Goal: Information Seeking & Learning: Find specific fact

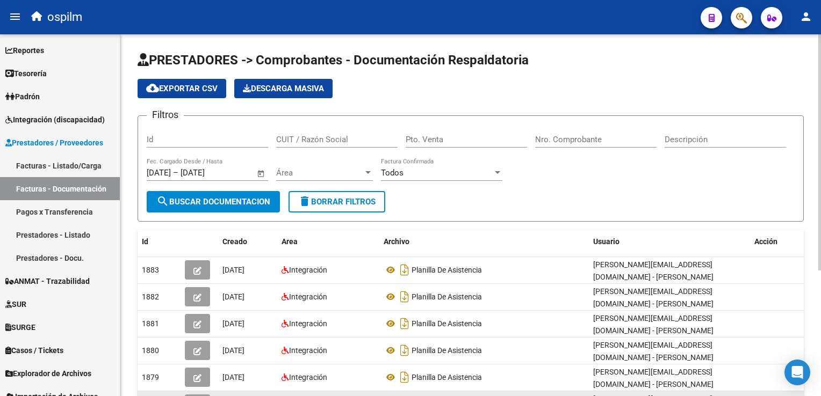
scroll to position [2, 0]
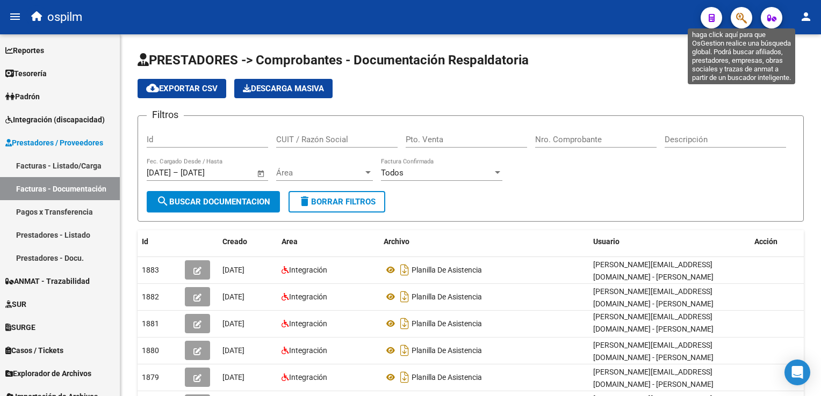
click at [744, 18] on icon "button" at bounding box center [741, 18] width 11 height 12
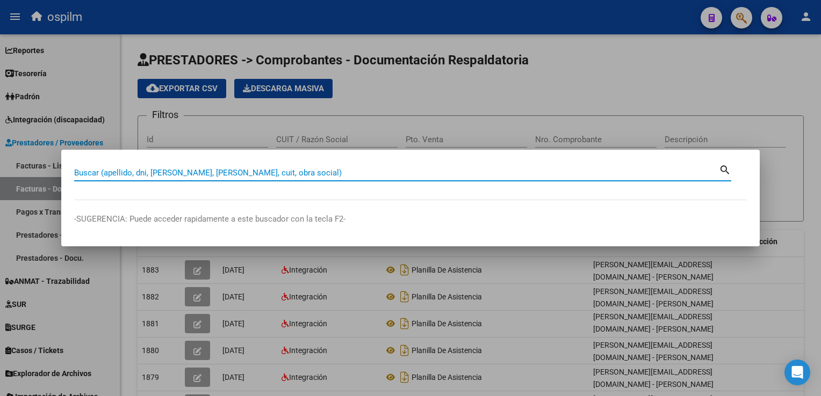
click at [216, 171] on input "Buscar (apellido, dni, [PERSON_NAME], [PERSON_NAME], cuit, obra social)" at bounding box center [396, 173] width 645 height 10
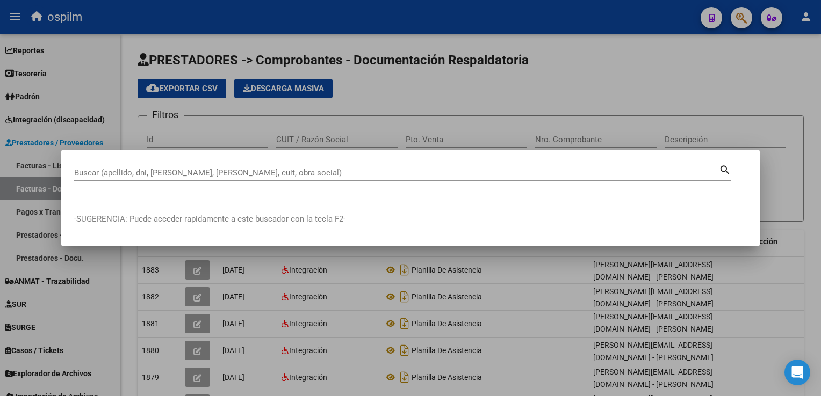
click at [718, 165] on div "Buscar (apellido, dni, [PERSON_NAME], nro traspaso, cuit, obra social) search" at bounding box center [402, 172] width 657 height 18
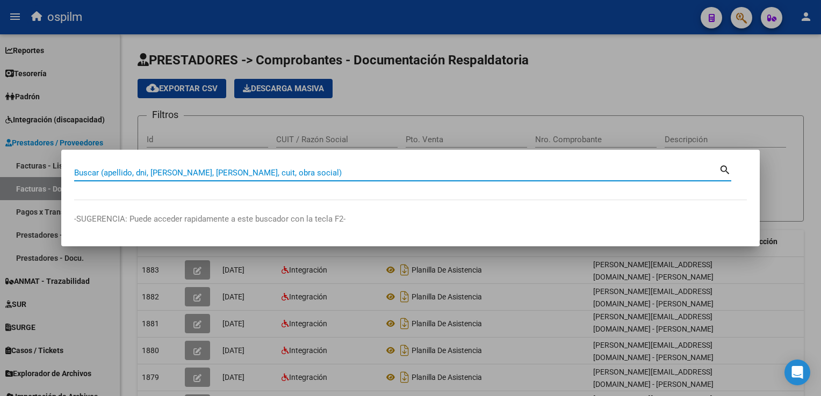
paste input "20929385005"
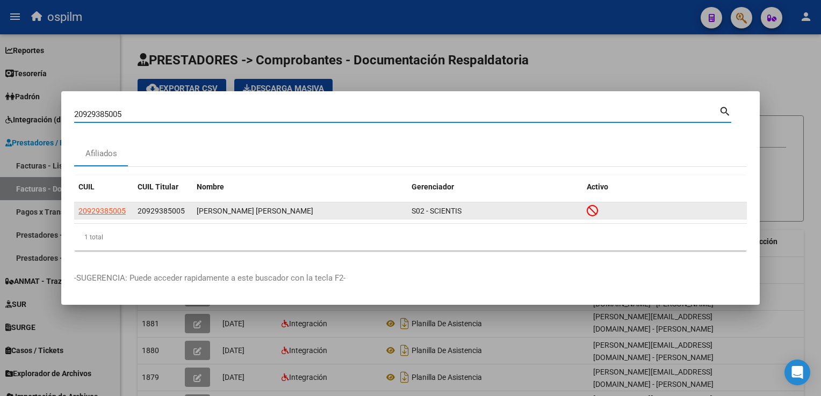
click at [308, 218] on datatable-body-cell "[PERSON_NAME] [PERSON_NAME]" at bounding box center [299, 211] width 215 height 17
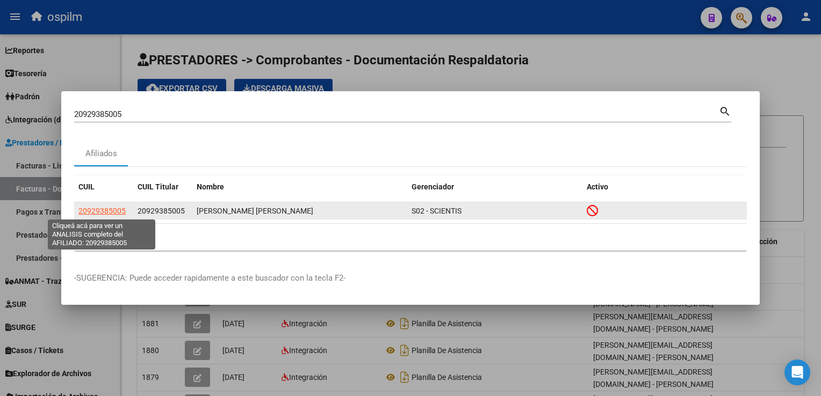
click at [109, 208] on span "20929385005" at bounding box center [101, 211] width 47 height 9
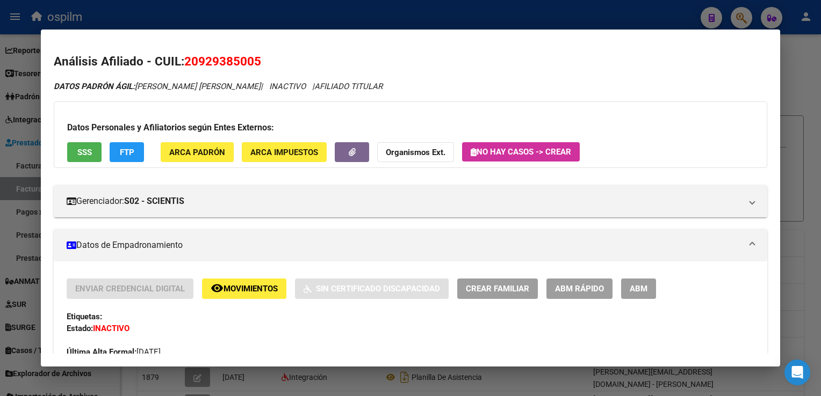
click at [178, 147] on span "ARCA Padrón" at bounding box center [197, 152] width 56 height 10
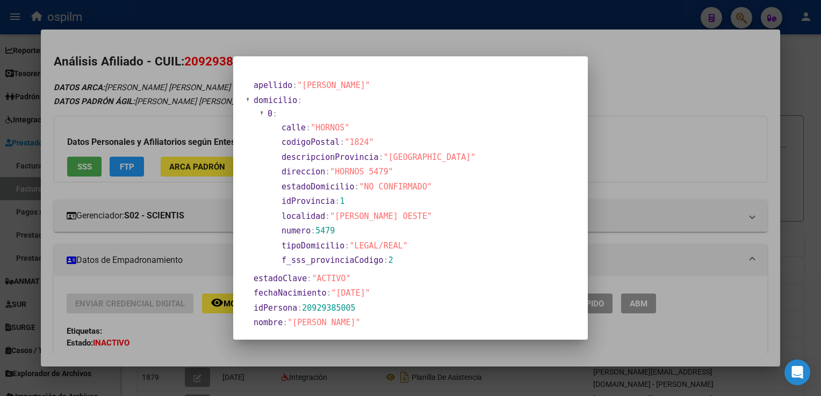
drag, startPoint x: 653, startPoint y: 46, endPoint x: 612, endPoint y: 57, distance: 42.2
click at [647, 47] on div at bounding box center [410, 198] width 821 height 396
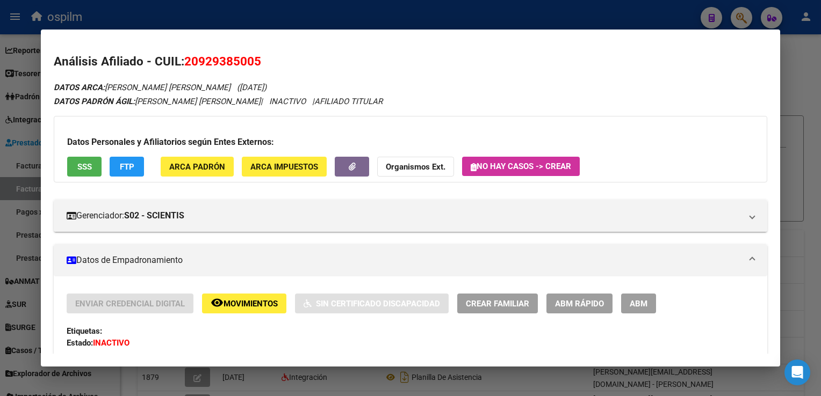
drag, startPoint x: 254, startPoint y: 87, endPoint x: 302, endPoint y: 87, distance: 48.4
drag, startPoint x: 302, startPoint y: 87, endPoint x: 293, endPoint y: 106, distance: 21.6
click at [293, 106] on div "DATOS PADRÓN ÁGIL: [PERSON_NAME] [PERSON_NAME] | INACTIVO | AFILIADO TITULAR" at bounding box center [410, 102] width 713 height 12
drag, startPoint x: 255, startPoint y: 84, endPoint x: 297, endPoint y: 81, distance: 42.0
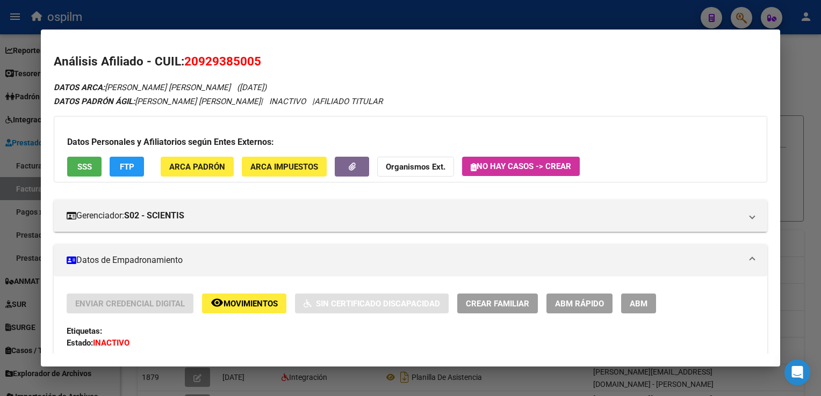
copy span "[DATE]"
click at [152, 262] on mat-panel-title "Datos de Empadronamiento" at bounding box center [404, 260] width 674 height 13
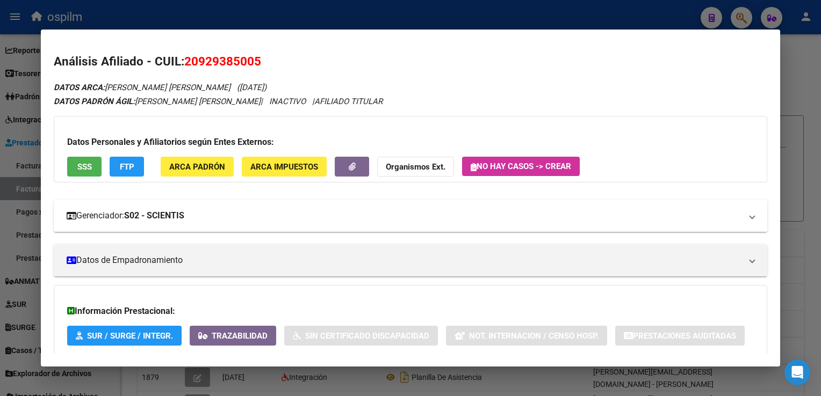
click at [129, 210] on mat-panel-title "Gerenciador: S02 - SCIENTIS" at bounding box center [404, 216] width 674 height 13
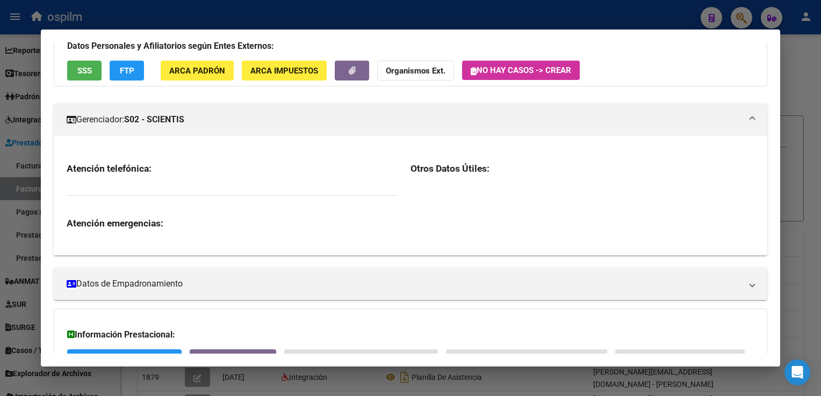
scroll to position [0, 0]
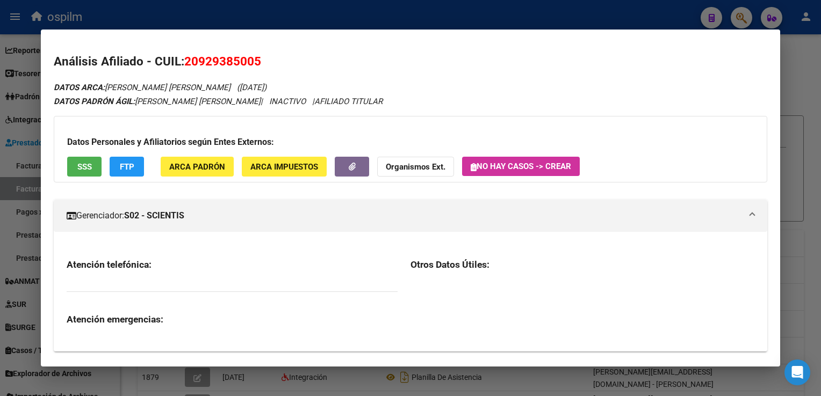
drag, startPoint x: 253, startPoint y: 83, endPoint x: 299, endPoint y: 88, distance: 46.5
click at [266, 88] on span "([DATE])" at bounding box center [252, 88] width 30 height 10
copy span "[DATE])"
click at [738, 18] on div at bounding box center [410, 198] width 821 height 396
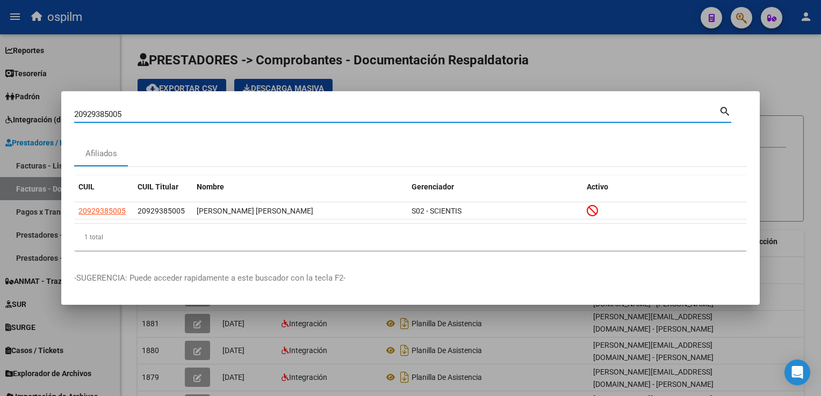
drag, startPoint x: 136, startPoint y: 118, endPoint x: 122, endPoint y: 129, distance: 18.3
click at [6, 124] on div "20929385005 Buscar (apellido, dni, cuil, nro traspaso, cuit, obra social) searc…" at bounding box center [410, 198] width 821 height 396
paste input "27267523997"
type input "27267523997"
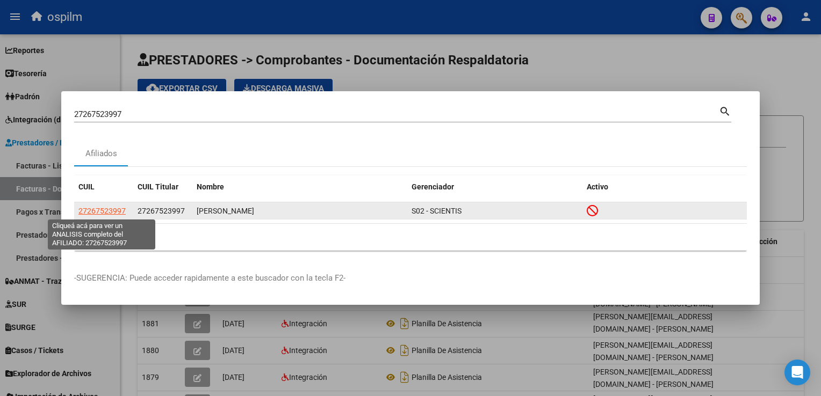
click at [97, 211] on span "27267523997" at bounding box center [101, 211] width 47 height 9
type textarea "27267523997"
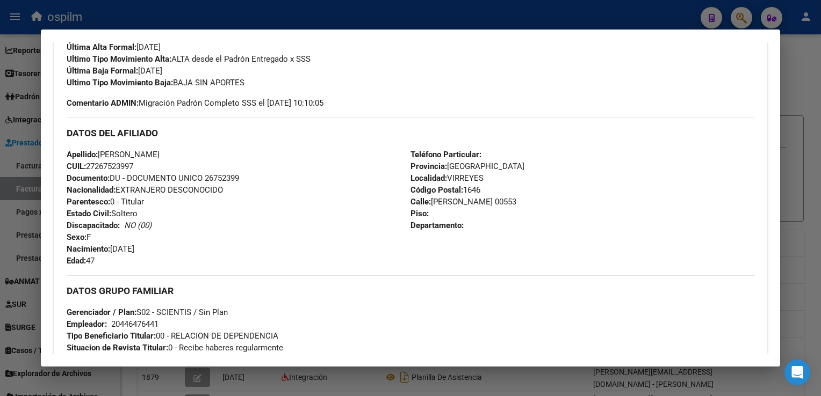
scroll to position [322, 0]
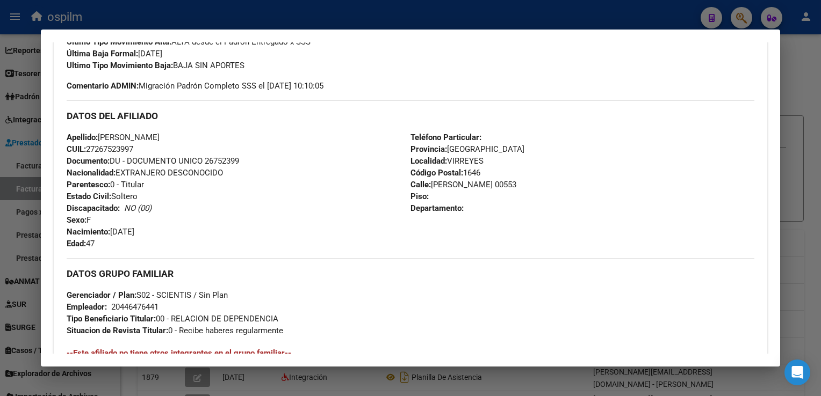
drag, startPoint x: 112, startPoint y: 231, endPoint x: 177, endPoint y: 227, distance: 65.1
click at [177, 227] on div "Apellido: [PERSON_NAME]: 27267523997 Documento: DU - DOCUMENTO UNICO 26752399 N…" at bounding box center [239, 191] width 344 height 118
copy span "[DATE]"
drag, startPoint x: 796, startPoint y: 74, endPoint x: 615, endPoint y: 78, distance: 181.6
click at [783, 71] on div at bounding box center [410, 198] width 821 height 396
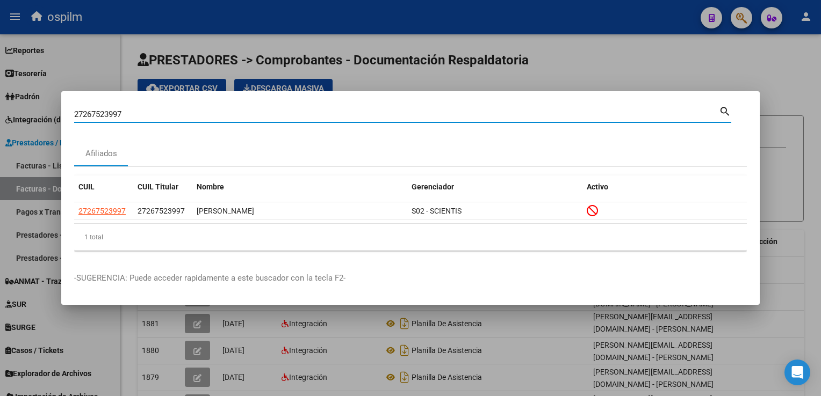
drag, startPoint x: 165, startPoint y: 112, endPoint x: -2, endPoint y: 140, distance: 169.5
click at [0, 140] on html "menu ospilm person Firma Express Reportes SUR Expedientes Internos Movimiento d…" at bounding box center [410, 198] width 821 height 396
paste input "84959448"
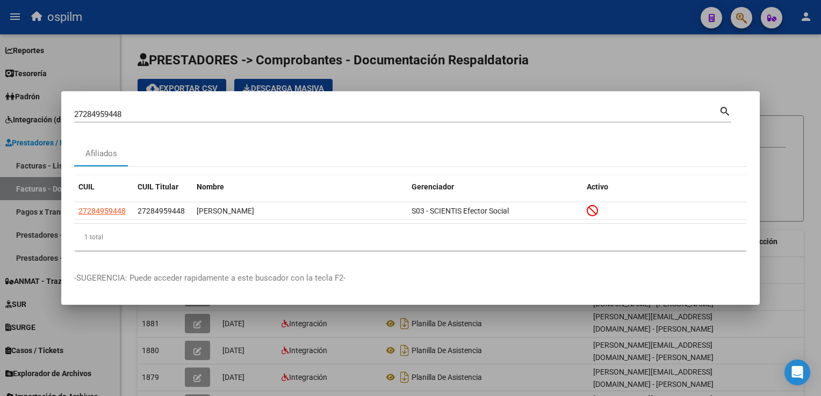
click at [820, 118] on html "menu ospilm person Firma Express Reportes SUR Expedientes Internos Movimiento d…" at bounding box center [410, 198] width 821 height 396
click at [713, 112] on input "27284959448" at bounding box center [396, 115] width 645 height 10
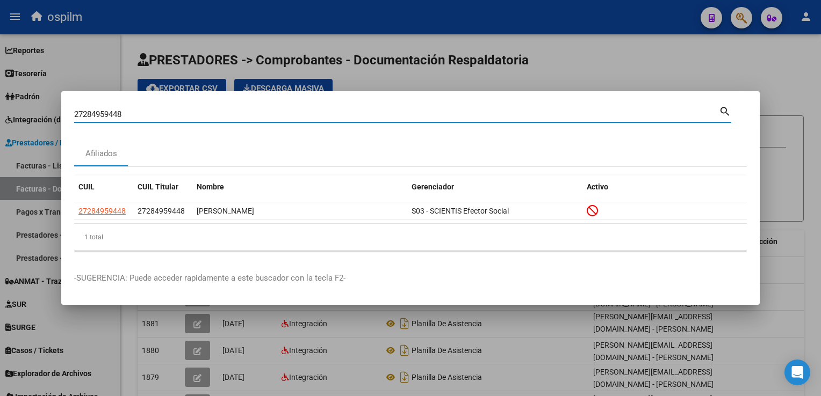
click at [724, 113] on mat-icon "search" at bounding box center [725, 110] width 12 height 13
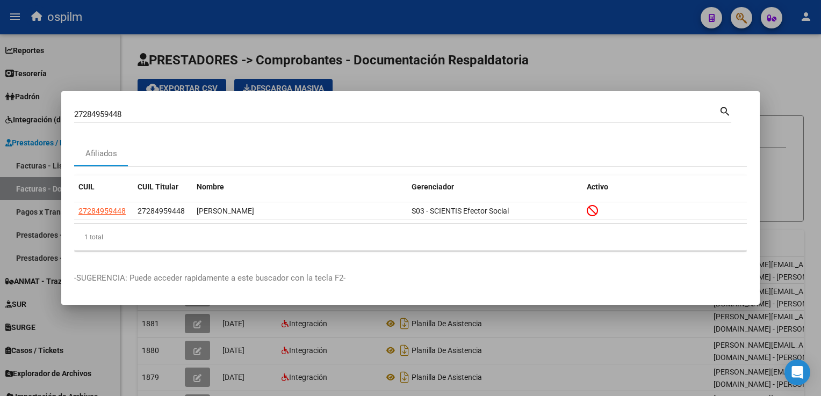
click at [729, 110] on mat-icon "search" at bounding box center [725, 110] width 12 height 13
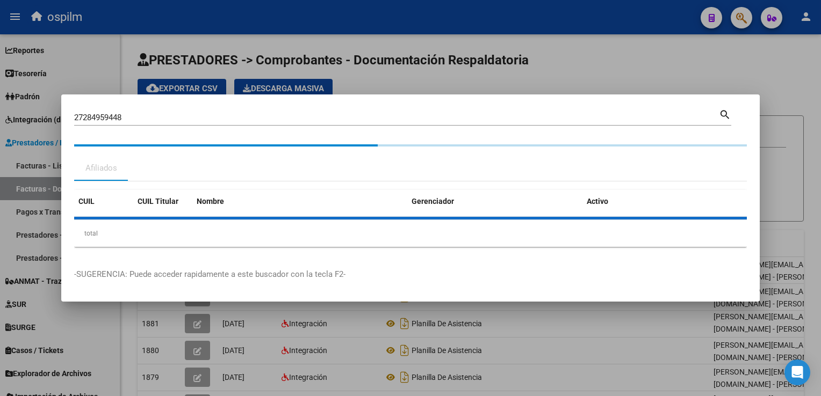
drag, startPoint x: 154, startPoint y: 154, endPoint x: -2, endPoint y: 154, distance: 155.8
click at [0, 154] on html "menu ospilm person Firma Express Reportes SUR Expedientes Internos Movimiento d…" at bounding box center [410, 198] width 821 height 396
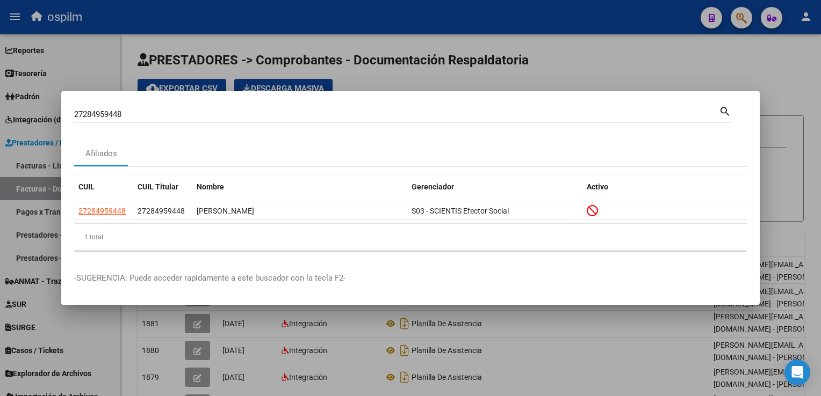
click at [312, 96] on mat-dialog-container "27284959448 Buscar (apellido, dni, cuil, nro traspaso, cuit, obra social) searc…" at bounding box center [410, 198] width 698 height 214
click at [204, 95] on mat-dialog-container "27284959448 Buscar (apellido, dni, cuil, nro traspaso, cuit, obra social) searc…" at bounding box center [410, 198] width 698 height 214
click at [230, 118] on input "27284959448" at bounding box center [396, 115] width 645 height 10
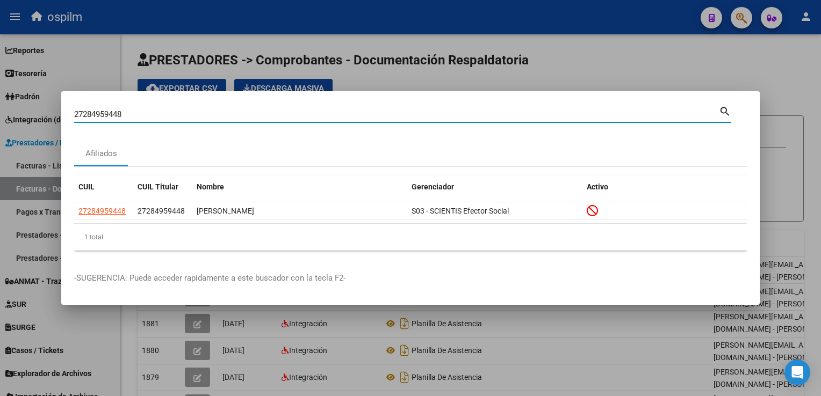
drag, startPoint x: 198, startPoint y: 113, endPoint x: 26, endPoint y: 129, distance: 172.1
click at [1, 122] on div "27284959448 Buscar (apellido, dni, cuil, nro traspaso, cuit, obra social) searc…" at bounding box center [410, 198] width 821 height 396
paste input "0306667336"
type input "20306667336"
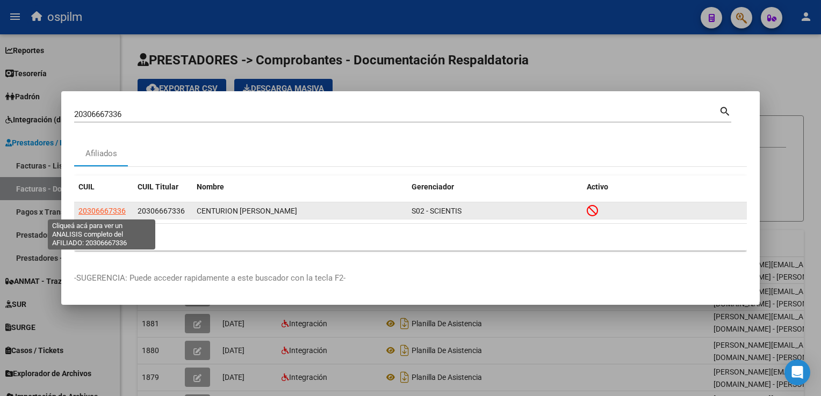
click at [92, 213] on span "20306667336" at bounding box center [101, 211] width 47 height 9
type textarea "20306667336"
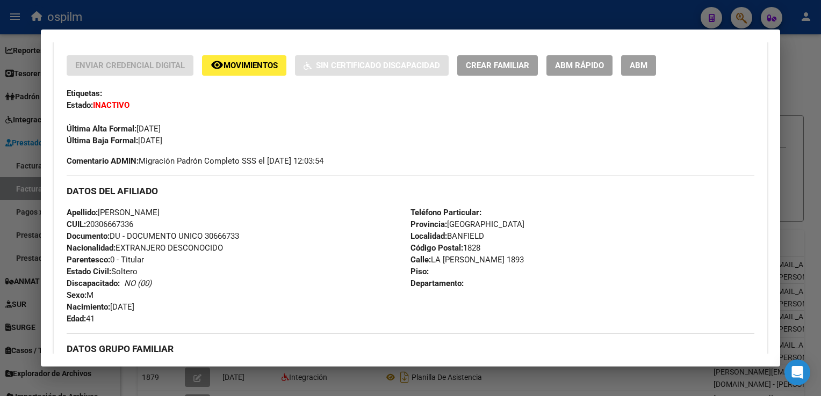
scroll to position [269, 0]
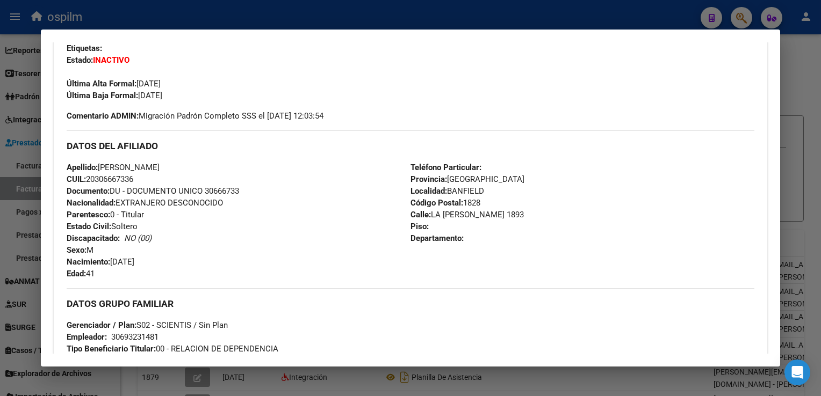
drag, startPoint x: 116, startPoint y: 261, endPoint x: 232, endPoint y: 263, distance: 116.1
click at [232, 263] on div "Apellido: [PERSON_NAME] CUIL: 20306667336 Documento: DU - DOCUMENTO UNICO 30666…" at bounding box center [239, 221] width 344 height 118
drag, startPoint x: 232, startPoint y: 263, endPoint x: 208, endPoint y: 271, distance: 24.5
click at [208, 271] on div "Apellido: [PERSON_NAME] CUIL: 20306667336 Documento: DU - DOCUMENTO UNICO 30666…" at bounding box center [239, 221] width 344 height 118
drag, startPoint x: 114, startPoint y: 259, endPoint x: 168, endPoint y: 268, distance: 54.9
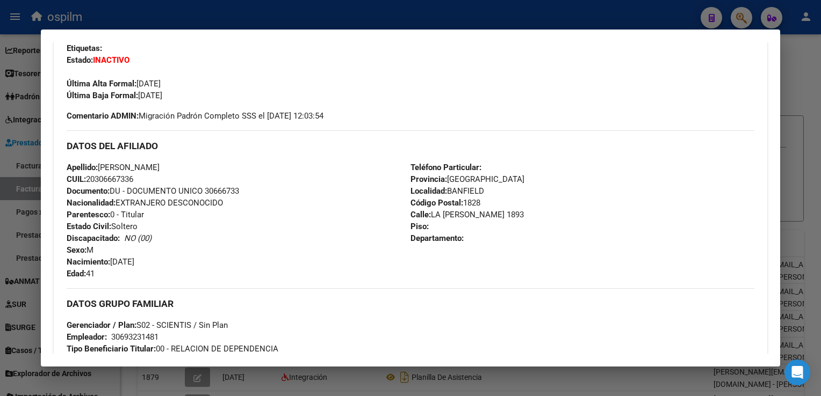
click at [168, 268] on div "Apellido: [PERSON_NAME] CUIL: 20306667336 Documento: DU - DOCUMENTO UNICO 30666…" at bounding box center [239, 221] width 344 height 118
copy span "[DATE]"
click at [809, 169] on div at bounding box center [410, 198] width 821 height 396
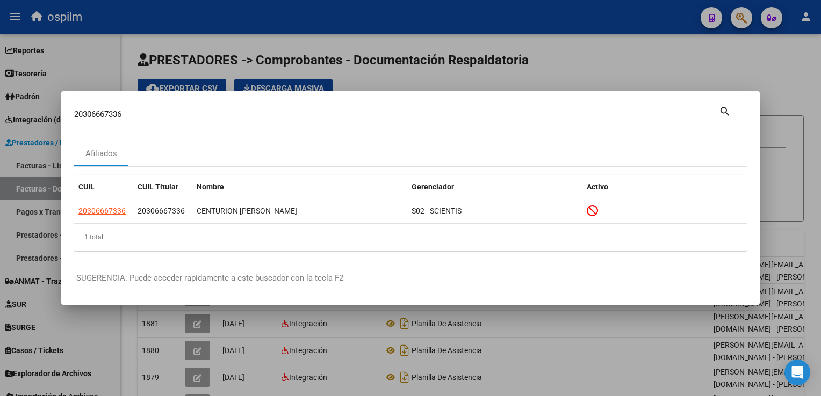
drag, startPoint x: 810, startPoint y: 122, endPoint x: 730, endPoint y: 83, distance: 89.1
click at [809, 122] on div at bounding box center [410, 198] width 821 height 396
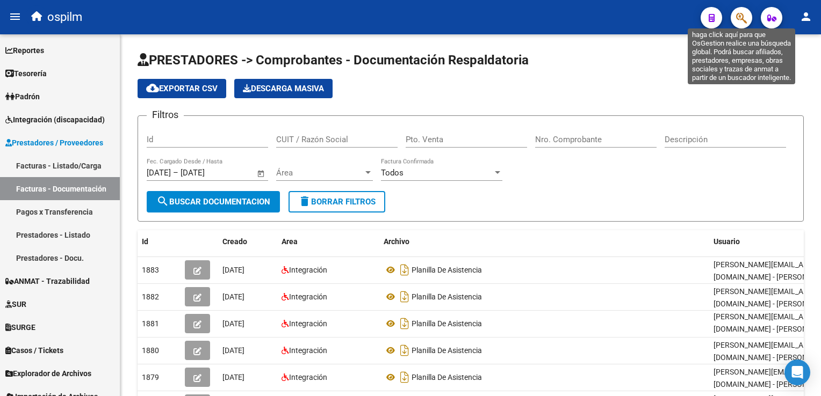
click at [738, 17] on icon "button" at bounding box center [741, 18] width 11 height 12
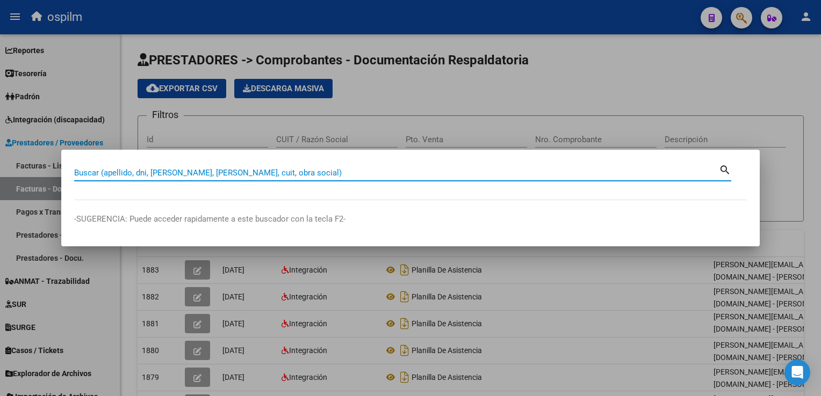
click at [299, 175] on input "Buscar (apellido, dni, [PERSON_NAME], [PERSON_NAME], cuit, obra social)" at bounding box center [396, 173] width 645 height 10
paste input "20306667336"
drag, startPoint x: 331, startPoint y: 185, endPoint x: 403, endPoint y: 201, distance: 73.9
click at [403, 201] on mat-dialog-container "20306667336 Buscar (apellido, dni, cuil, nro traspaso, cuit, obra social) searc…" at bounding box center [410, 198] width 698 height 96
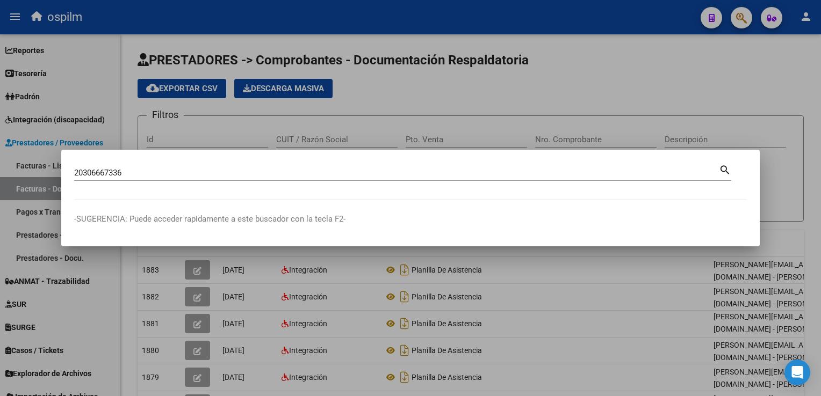
click at [724, 169] on mat-icon "search" at bounding box center [725, 169] width 12 height 13
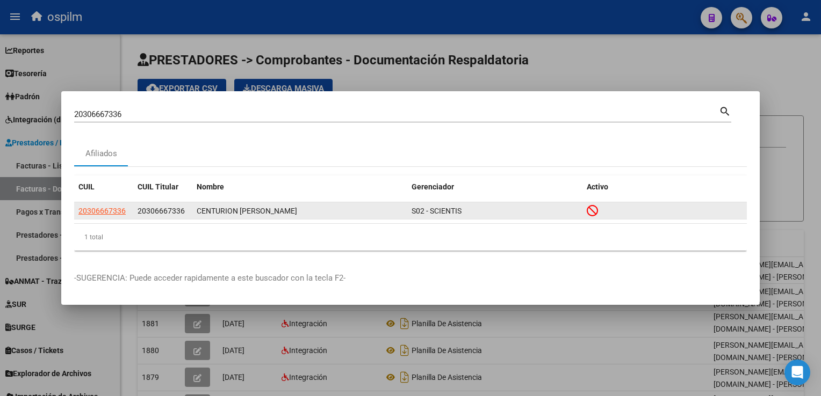
click at [131, 218] on datatable-body-cell "20306667336" at bounding box center [103, 211] width 59 height 17
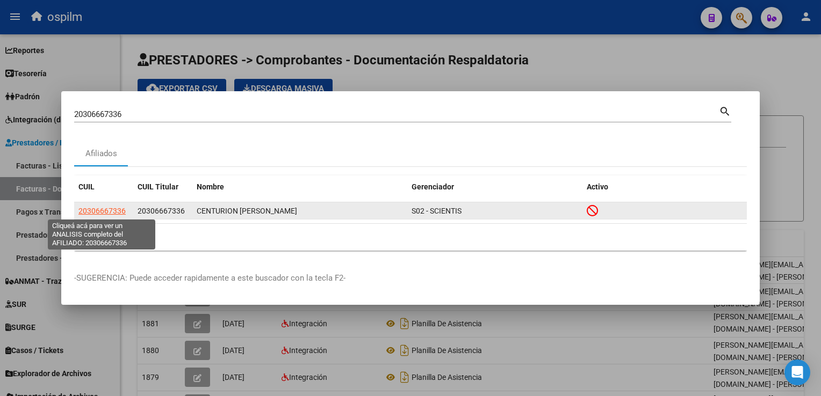
click at [92, 210] on span "20306667336" at bounding box center [101, 211] width 47 height 9
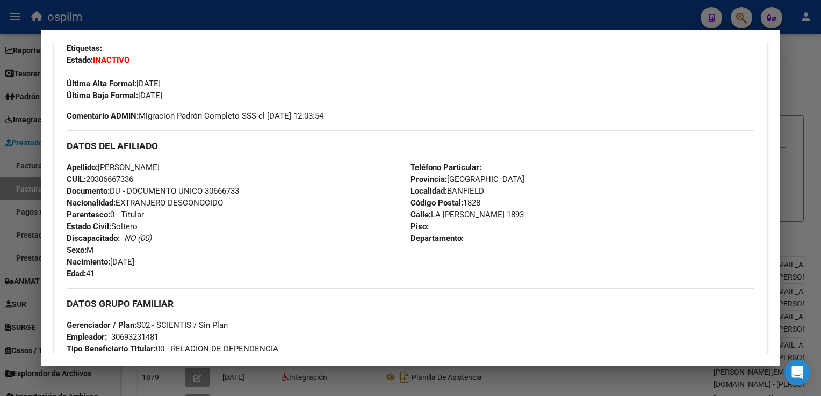
click at [810, 63] on div at bounding box center [410, 198] width 821 height 396
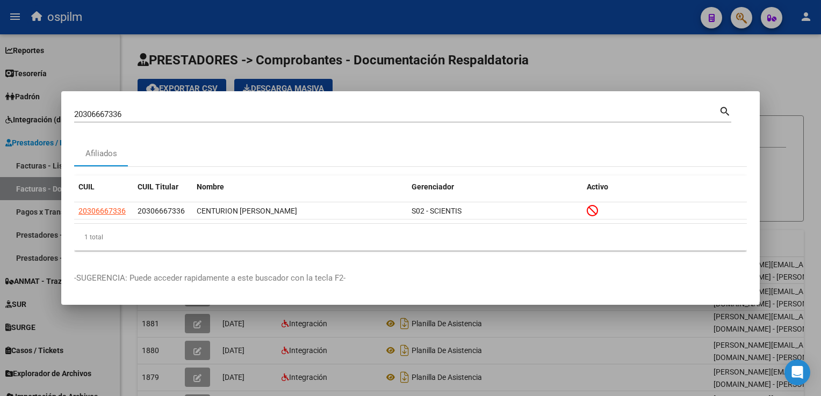
click at [155, 106] on mat-dialog-container "20306667336 Buscar (apellido, dni, cuil, nro traspaso, cuit, obra social) searc…" at bounding box center [410, 198] width 698 height 214
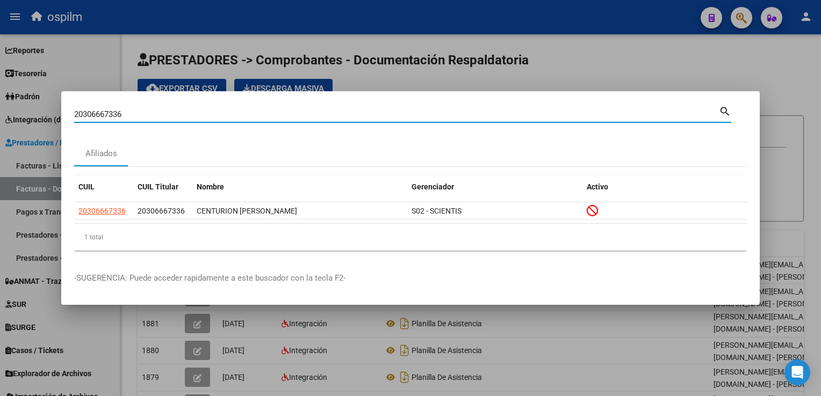
drag, startPoint x: 161, startPoint y: 110, endPoint x: 67, endPoint y: 132, distance: 96.6
click at [0, 116] on html "menu ospilm person Firma Express Reportes SUR Expedientes Internos Movimiento d…" at bounding box center [410, 198] width 821 height 396
paste input "23414638"
type input "20323414638"
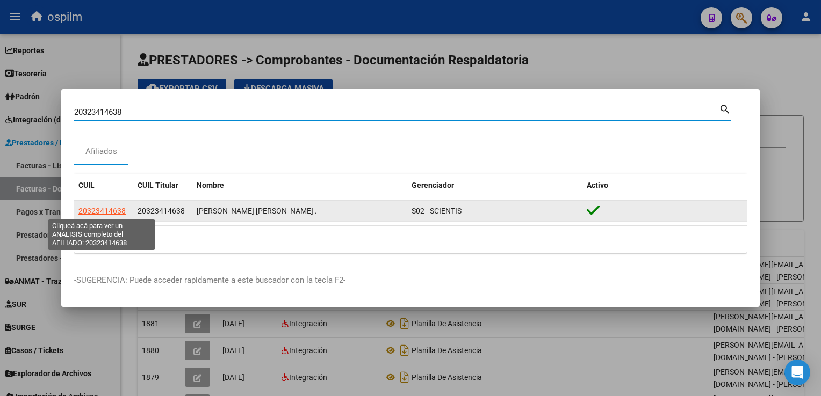
click at [107, 212] on span "20323414638" at bounding box center [101, 211] width 47 height 9
type textarea "20323414638"
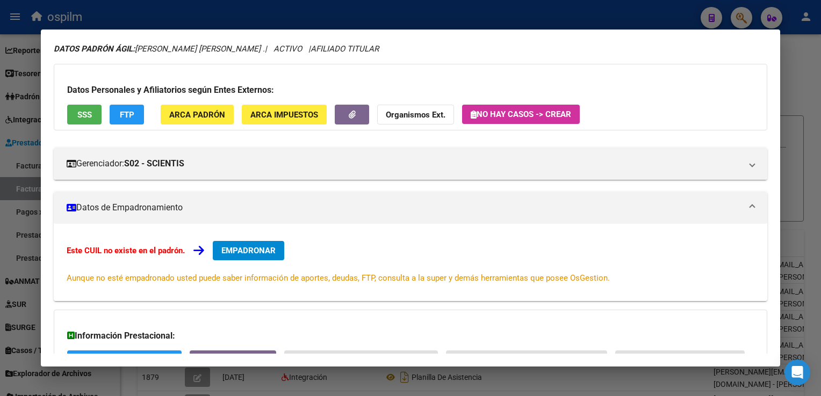
scroll to position [0, 0]
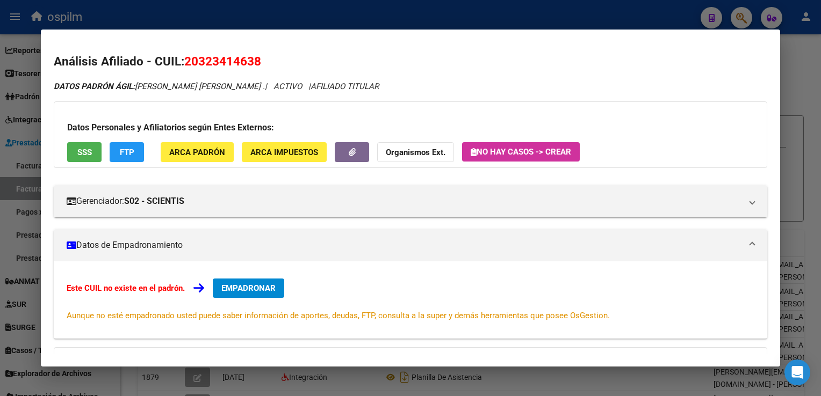
drag, startPoint x: 181, startPoint y: 57, endPoint x: 277, endPoint y: 59, distance: 96.2
click at [277, 59] on h2 "Análisis Afiliado - CUIL: 20323414638" at bounding box center [410, 62] width 713 height 18
drag, startPoint x: 175, startPoint y: 46, endPoint x: 184, endPoint y: 51, distance: 9.9
click at [175, 46] on mat-dialog-content "Análisis Afiliado - CUIL: 20323414638 DATOS [PERSON_NAME]: [PERSON_NAME] [PERSO…" at bounding box center [410, 197] width 739 height 311
drag, startPoint x: 256, startPoint y: 70, endPoint x: 248, endPoint y: 68, distance: 8.3
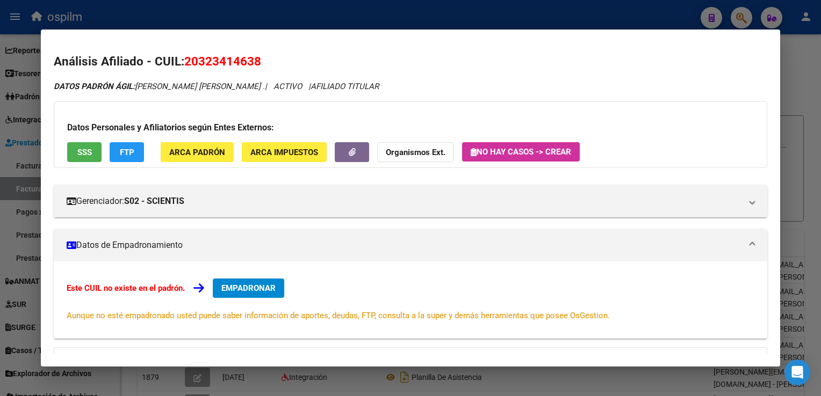
click at [255, 69] on h2 "Análisis Afiliado - CUIL: 20323414638" at bounding box center [410, 62] width 713 height 18
click at [221, 59] on span "20323414638" at bounding box center [222, 61] width 77 height 14
click at [194, 154] on span "ARCA Padrón" at bounding box center [197, 153] width 56 height 10
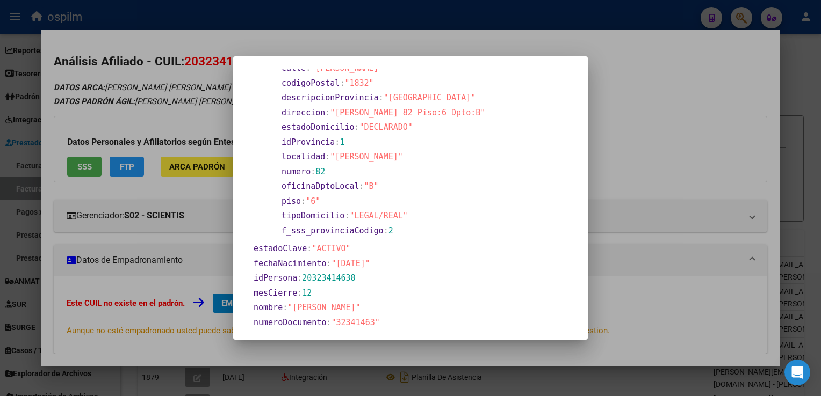
scroll to position [269, 0]
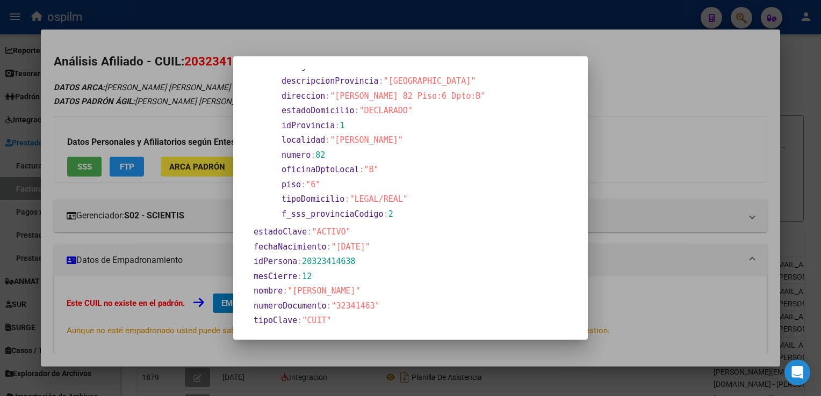
drag, startPoint x: 302, startPoint y: 261, endPoint x: 394, endPoint y: 264, distance: 91.9
click at [394, 264] on section "idPersona : 20323414638" at bounding box center [371, 262] width 235 height 12
drag, startPoint x: 333, startPoint y: 66, endPoint x: 338, endPoint y: 80, distance: 15.3
click at [338, 80] on mat-dialog-container "apellido : "[PERSON_NAME]" domicilio : 0 : calle : "[PERSON_NAME]" codigoPostal…" at bounding box center [410, 198] width 355 height 284
drag, startPoint x: 334, startPoint y: 307, endPoint x: 367, endPoint y: 306, distance: 33.3
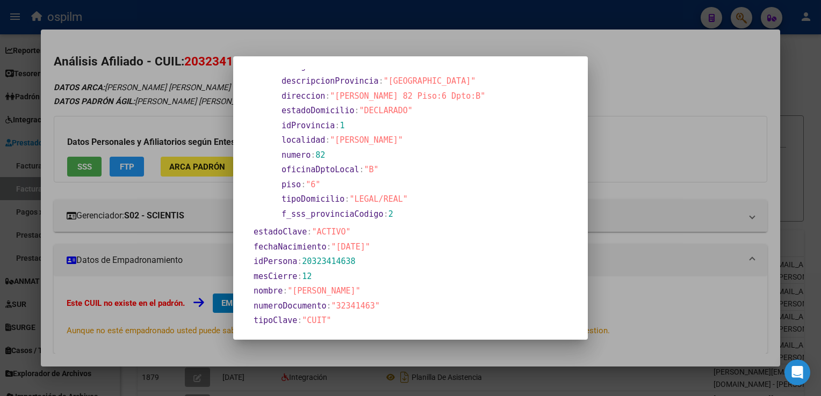
click at [367, 306] on span ""32341463"" at bounding box center [355, 306] width 48 height 10
copy span "32341463"
drag, startPoint x: 797, startPoint y: 83, endPoint x: 790, endPoint y: 95, distance: 14.0
click at [797, 83] on div at bounding box center [410, 198] width 821 height 396
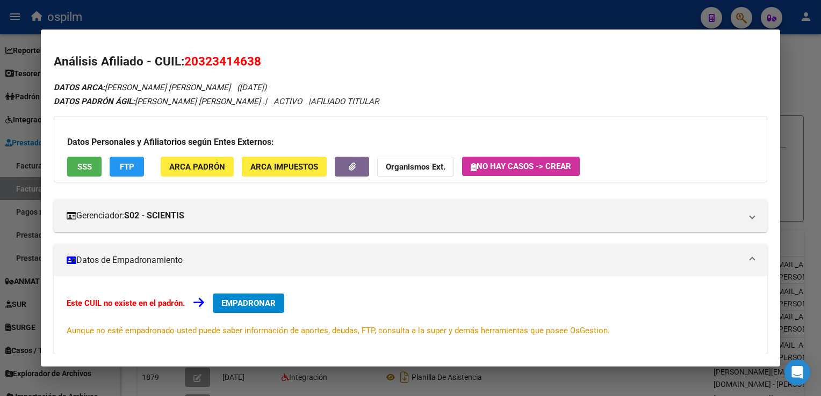
click at [740, 15] on div at bounding box center [410, 198] width 821 height 396
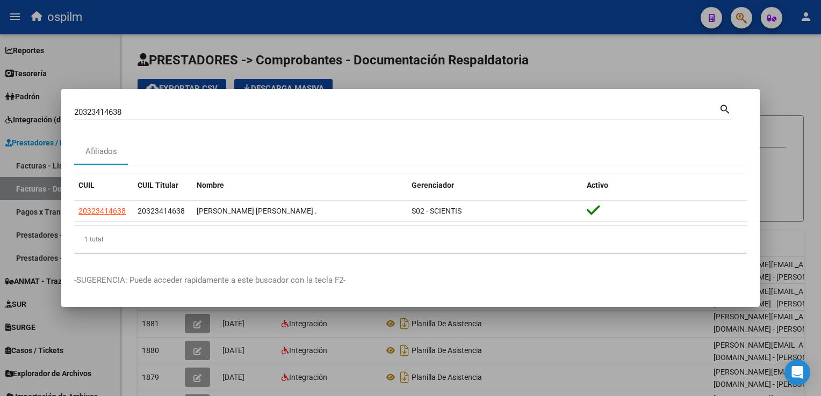
drag, startPoint x: 142, startPoint y: 115, endPoint x: 0, endPoint y: 102, distance: 143.0
click at [0, 102] on html "menu ospilm person Firma Express Reportes SUR Expedientes Internos Movimiento d…" at bounding box center [410, 198] width 821 height 396
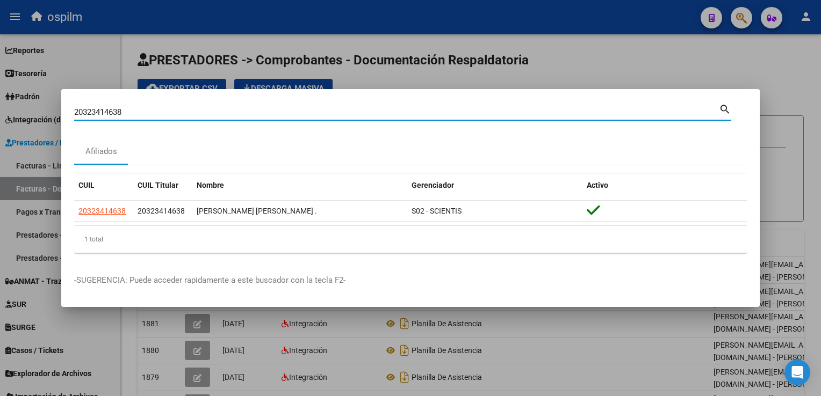
paste input "57495823"
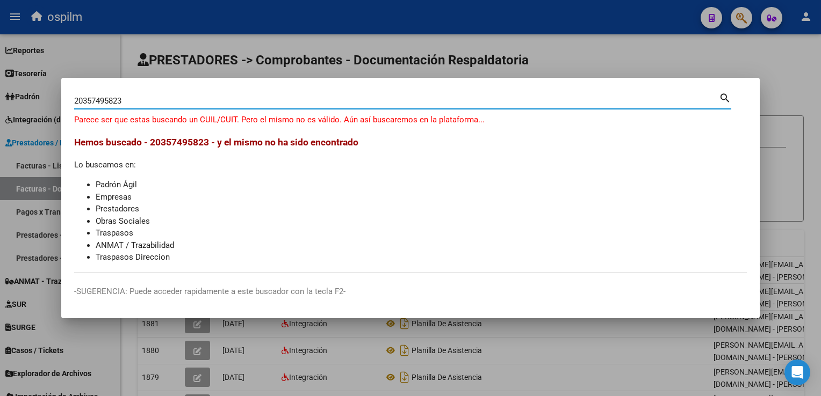
type input "20357495823"
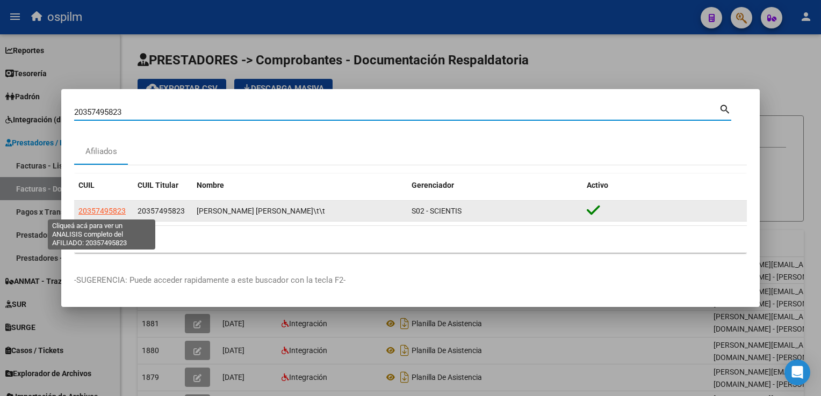
click at [81, 210] on span "20357495823" at bounding box center [101, 211] width 47 height 9
type textarea "20357495823"
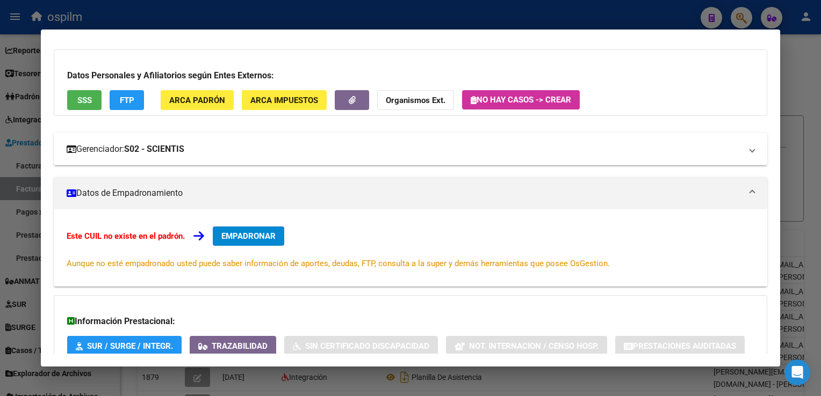
scroll to position [0, 0]
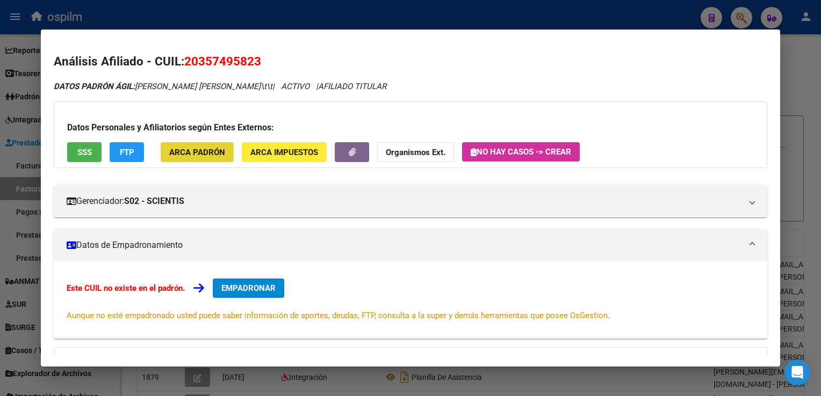
click at [164, 153] on button "ARCA Padrón" at bounding box center [197, 152] width 73 height 20
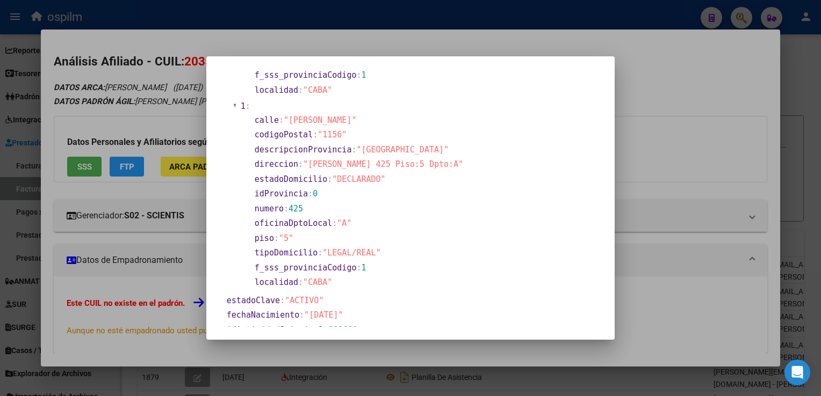
scroll to position [269, 0]
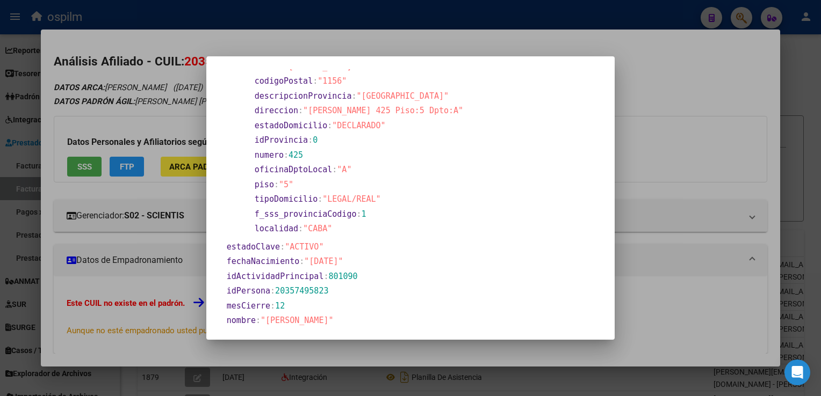
drag, startPoint x: 367, startPoint y: 261, endPoint x: 315, endPoint y: 265, distance: 52.2
click at [315, 265] on section "fechaNacimiento : "[DATE]"" at bounding box center [413, 262] width 373 height 12
copy span "[DATE]""
click at [792, 236] on div at bounding box center [410, 198] width 821 height 396
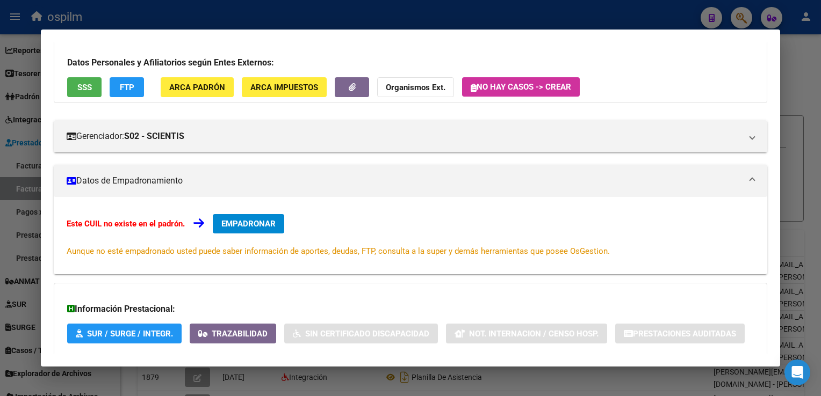
scroll to position [0, 0]
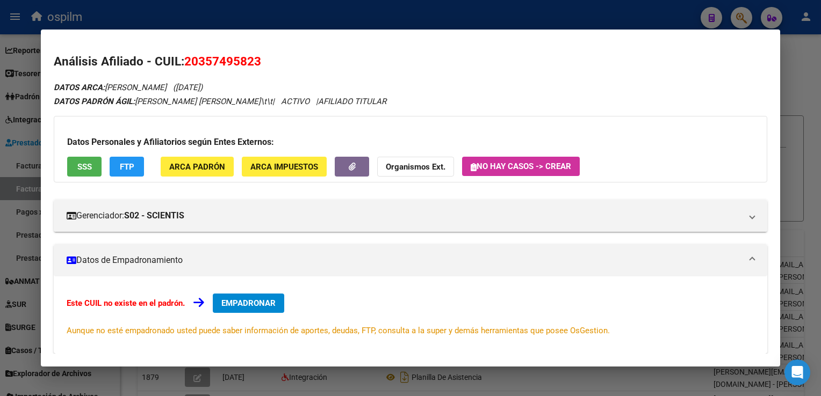
click at [750, 17] on div at bounding box center [410, 198] width 821 height 396
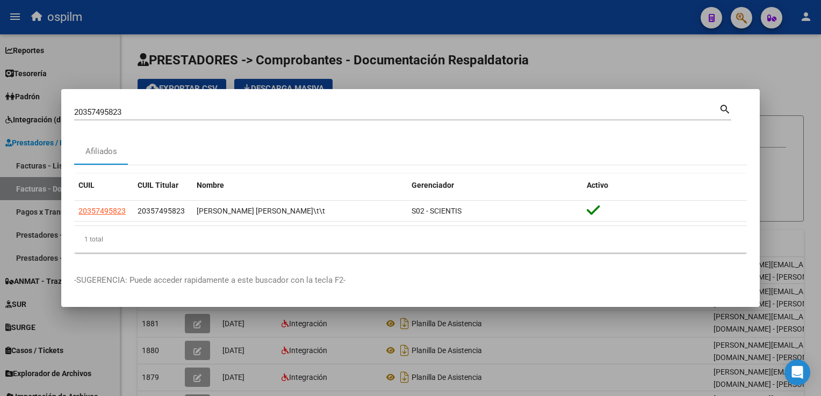
drag, startPoint x: 90, startPoint y: 111, endPoint x: 0, endPoint y: 94, distance: 91.8
click at [0, 95] on html "menu ospilm person Firma Express Reportes SUR Expedientes Internos Movimiento d…" at bounding box center [410, 198] width 821 height 396
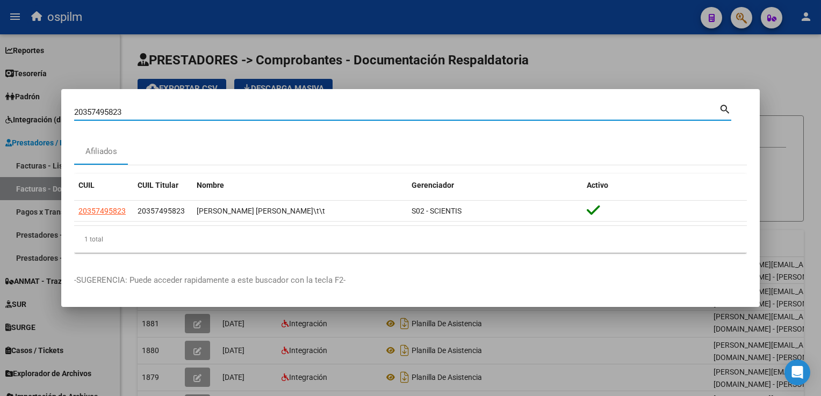
paste input "65425885"
type input "20365425885"
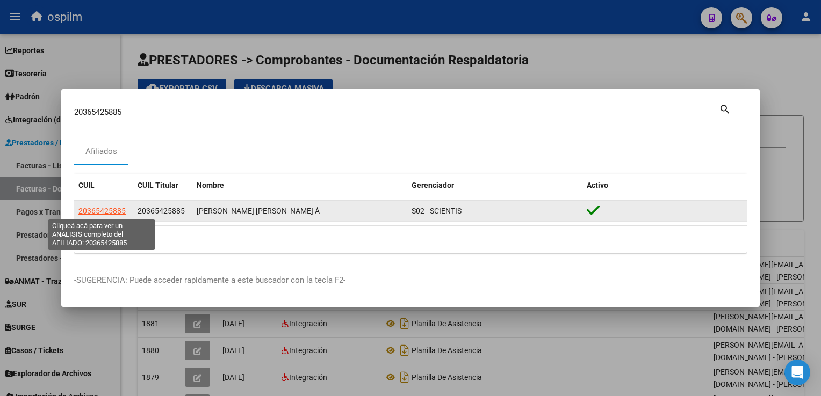
click at [97, 211] on span "20365425885" at bounding box center [101, 211] width 47 height 9
type textarea "20365425885"
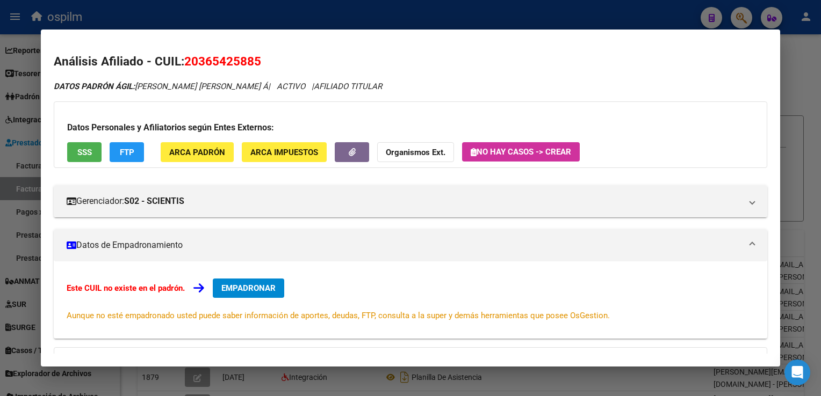
click at [195, 158] on button "ARCA Padrón" at bounding box center [197, 152] width 73 height 20
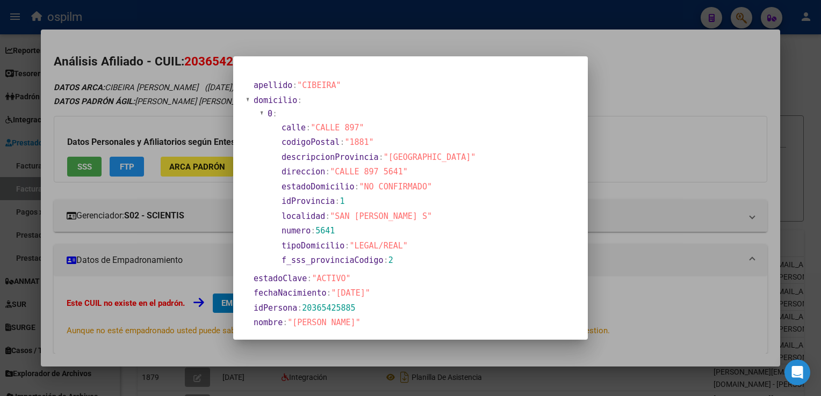
drag, startPoint x: 378, startPoint y: 294, endPoint x: 331, endPoint y: 295, distance: 46.2
click at [331, 295] on span ""[DATE]"" at bounding box center [350, 294] width 39 height 10
copy span "[DATE]"
click at [395, 295] on section "fechaNacimiento : "[DATE]"" at bounding box center [366, 293] width 225 height 12
drag, startPoint x: 334, startPoint y: 293, endPoint x: 378, endPoint y: 295, distance: 44.1
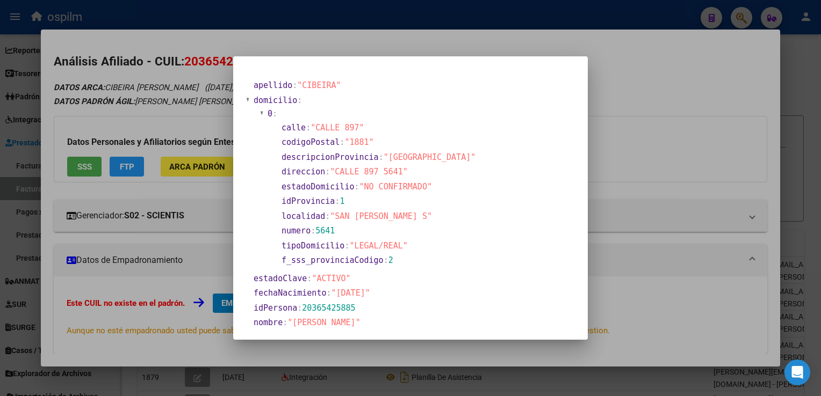
click at [370, 295] on span ""[DATE]"" at bounding box center [350, 294] width 39 height 10
copy span "[DATE]"
click at [807, 167] on div at bounding box center [410, 198] width 821 height 396
